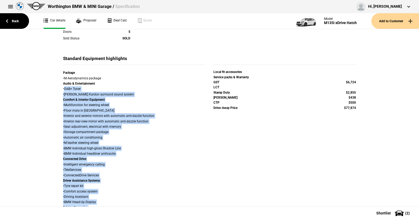
scroll to position [238, 0]
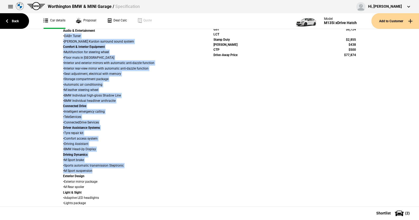
click at [38, 158] on div "Details Model M135i xDrive Hatch Variant Cylinders 4 cylinder Capacity cm3 1998…" at bounding box center [209, 70] width 419 height 495
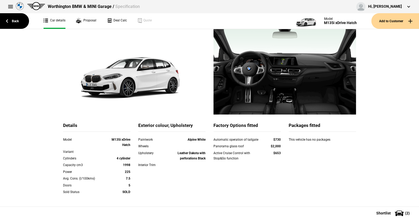
scroll to position [0, 0]
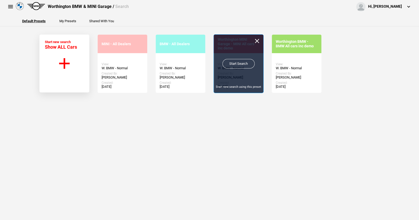
click at [233, 62] on link "Start Search" at bounding box center [239, 64] width 32 height 10
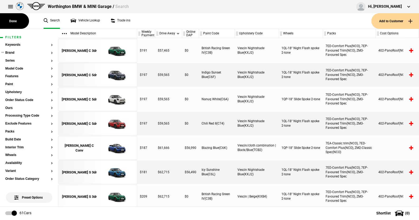
click at [12, 54] on button "Brand" at bounding box center [29, 53] width 48 height 4
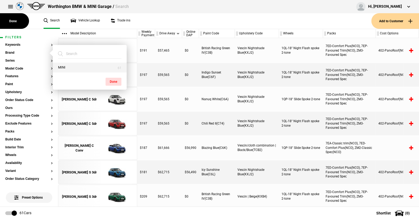
drag, startPoint x: 66, startPoint y: 67, endPoint x: 91, endPoint y: 66, distance: 24.8
click at [68, 66] on button "MINI" at bounding box center [90, 68] width 74 height 10
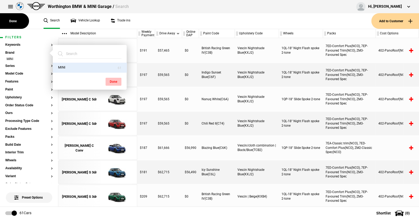
click at [113, 79] on button "Done" at bounding box center [114, 82] width 16 height 8
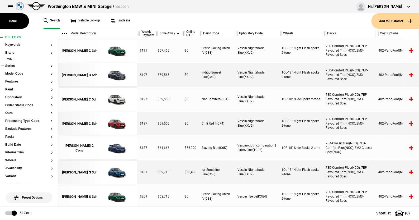
click at [12, 65] on button "Series" at bounding box center [29, 66] width 48 height 4
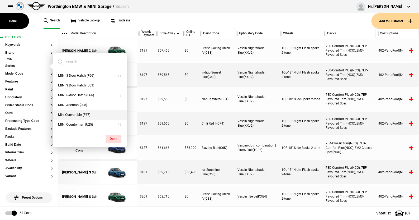
click at [75, 113] on button "Mini Convertible (F67)" at bounding box center [90, 115] width 74 height 10
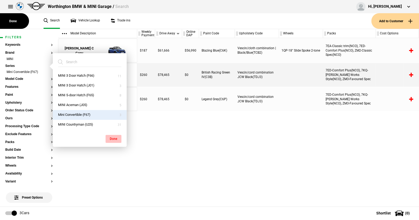
click at [114, 136] on button "Done" at bounding box center [114, 139] width 16 height 8
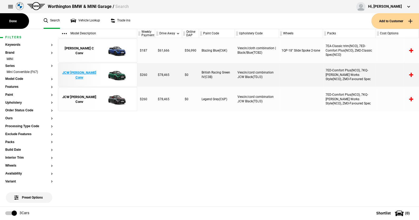
click at [116, 74] on img at bounding box center [116, 75] width 37 height 24
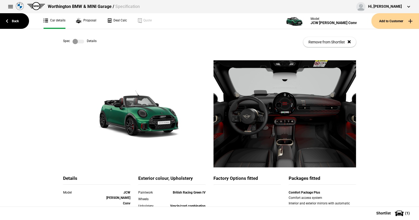
click at [80, 43] on label at bounding box center [79, 41] width 12 height 5
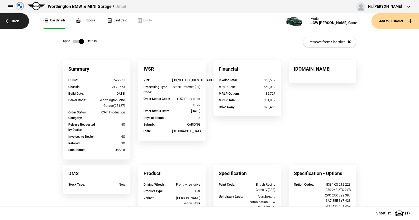
click at [17, 19] on link "Back" at bounding box center [14, 21] width 29 height 16
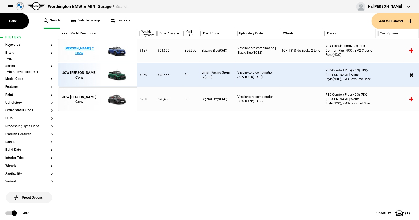
click at [115, 50] on img at bounding box center [116, 51] width 37 height 24
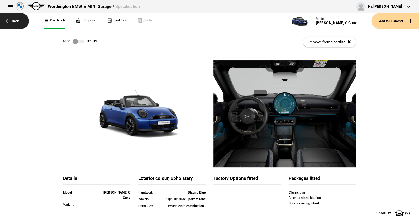
click at [16, 19] on link "Back" at bounding box center [14, 21] width 29 height 16
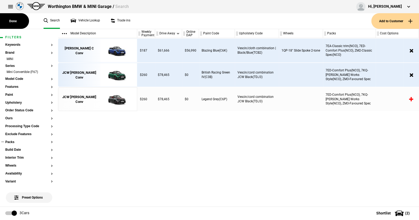
click at [11, 141] on button "Packs" at bounding box center [29, 142] width 48 height 4
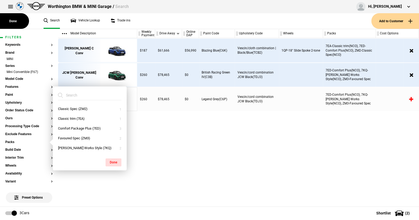
click at [180, 24] on ul "Search Vehicle Lookup Trade ins" at bounding box center [204, 21] width 333 height 16
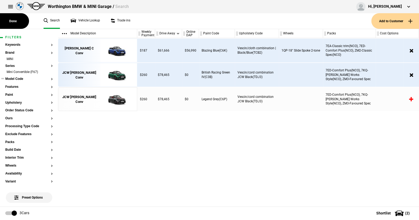
click at [20, 78] on button "Model Code" at bounding box center [29, 79] width 48 height 4
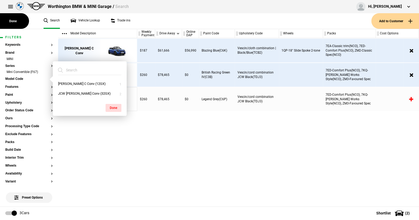
click at [154, 20] on ul "Search Vehicle Lookup Trade ins" at bounding box center [204, 21] width 333 height 16
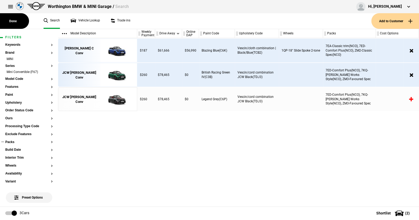
click at [12, 142] on button "Packs" at bounding box center [29, 142] width 48 height 4
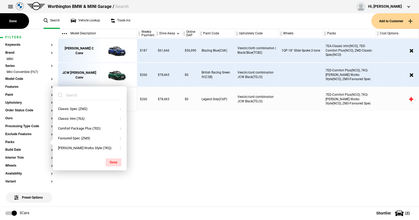
click at [179, 21] on ul "Search Vehicle Lookup Trade ins" at bounding box center [204, 21] width 333 height 16
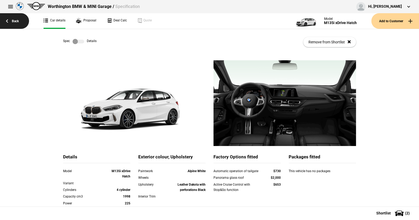
click at [18, 19] on link "Back" at bounding box center [14, 21] width 29 height 16
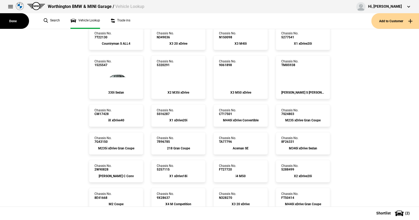
scroll to position [291, 0]
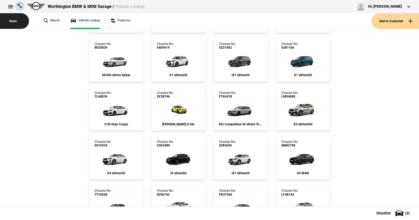
click at [14, 21] on button "Done" at bounding box center [14, 21] width 29 height 16
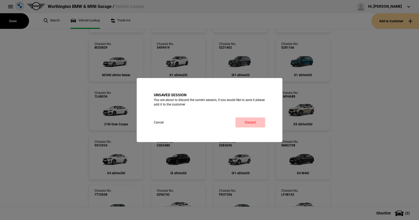
click at [249, 120] on button "Discard" at bounding box center [251, 122] width 30 height 10
